Goal: Task Accomplishment & Management: Complete application form

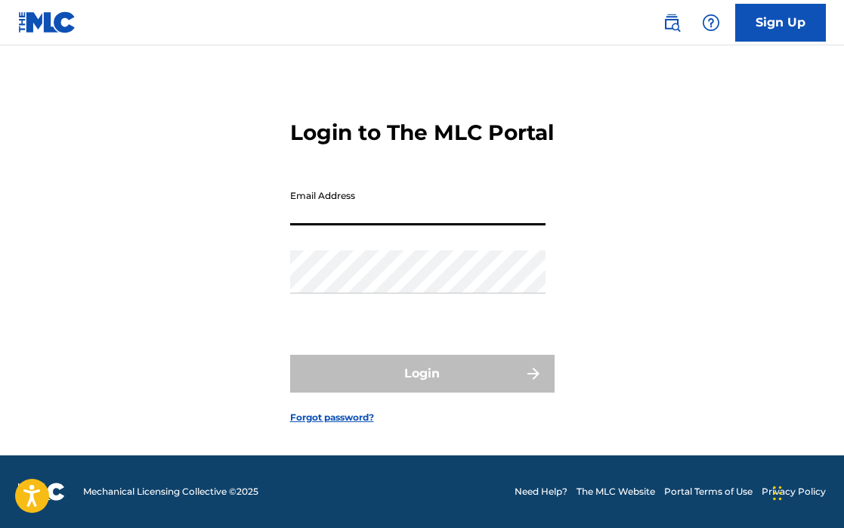
click at [432, 212] on input "Email Address" at bounding box center [417, 203] width 255 height 43
click at [763, 27] on link "Sign Up" at bounding box center [780, 23] width 91 height 38
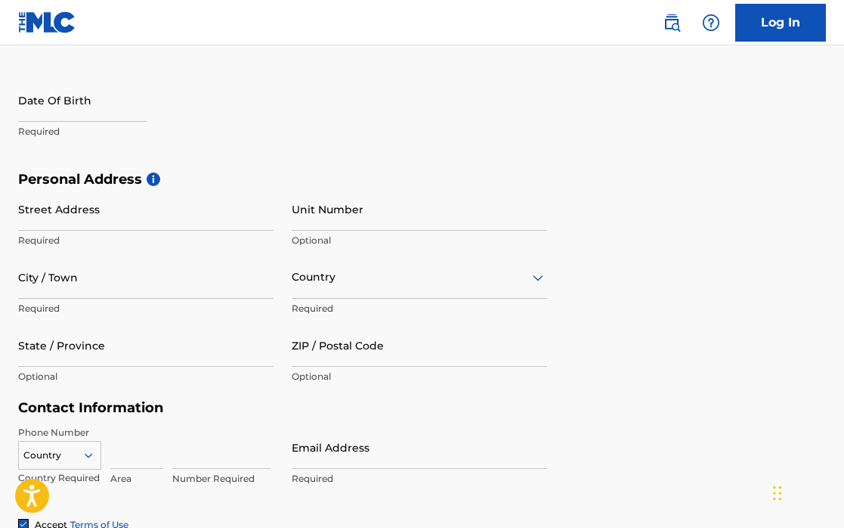
scroll to position [270, 0]
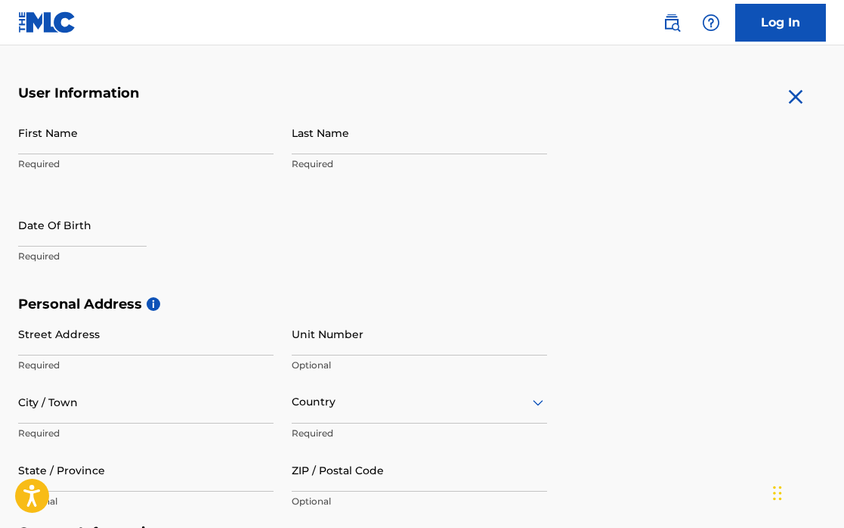
click at [158, 128] on input "First Name" at bounding box center [145, 132] width 255 height 43
click at [215, 85] on h5 "User Information" at bounding box center [282, 93] width 529 height 17
click at [48, 132] on input "First Name" at bounding box center [145, 132] width 255 height 43
type input "[PERSON_NAME]"
